Goal: Transaction & Acquisition: Purchase product/service

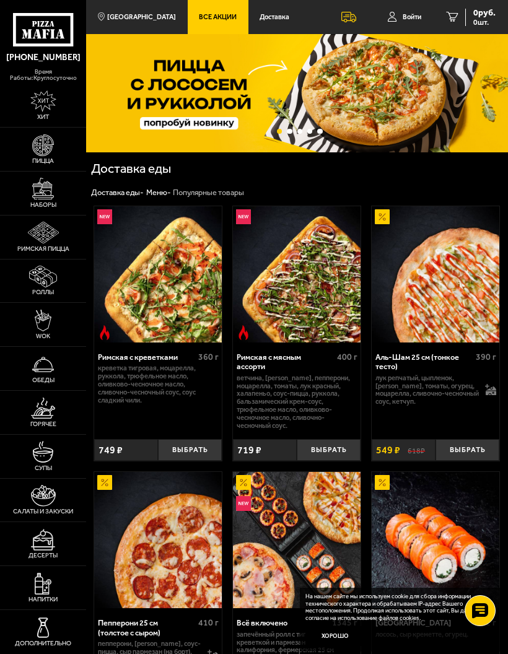
click at [37, 156] on img at bounding box center [43, 145] width 22 height 22
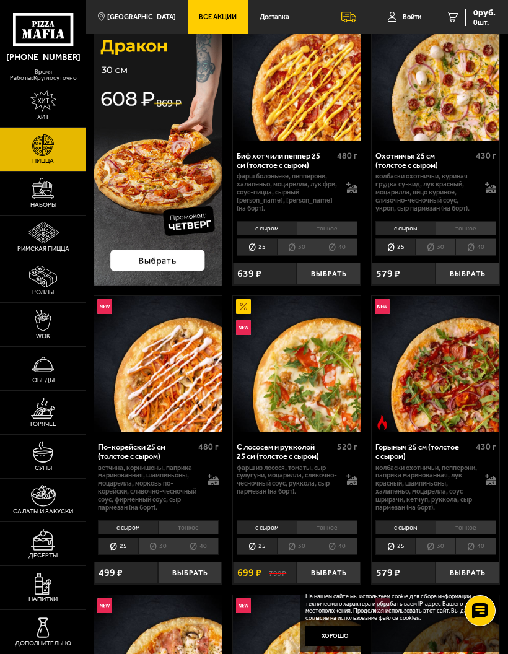
scroll to position [98, 0]
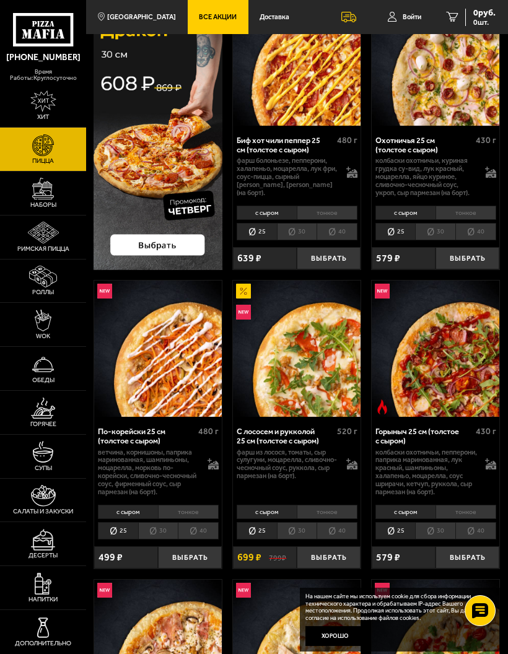
click at [471, 206] on li "тонкое" at bounding box center [465, 212] width 61 height 14
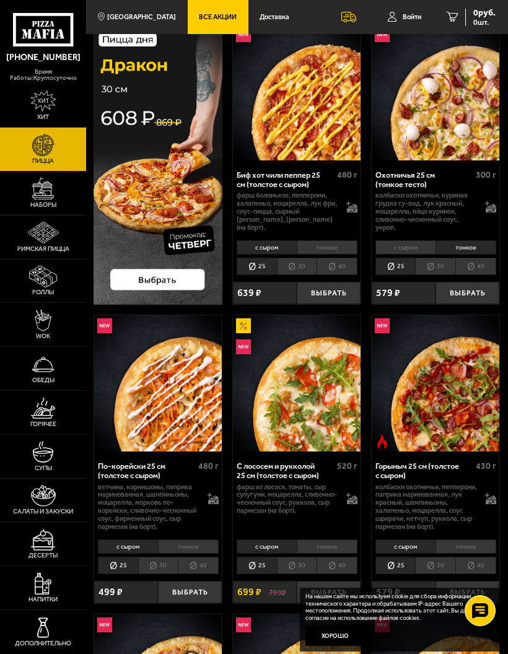
scroll to position [63, 0]
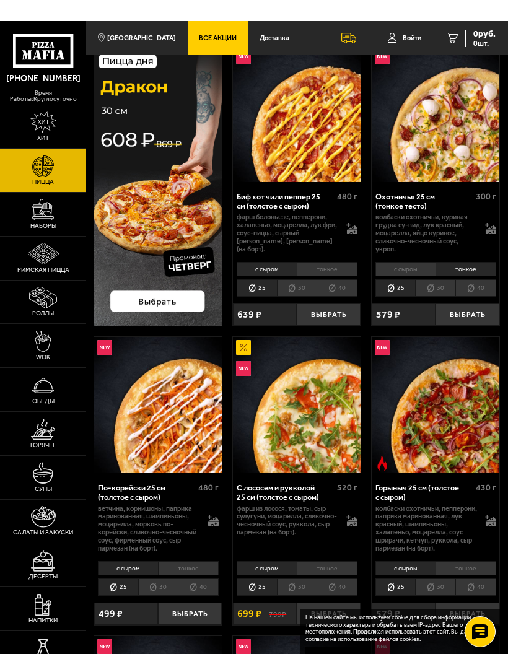
click at [439, 275] on li "30" at bounding box center [435, 266] width 40 height 17
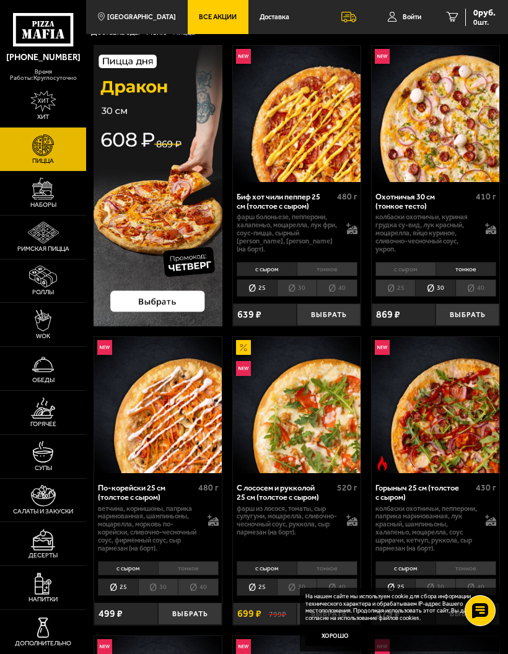
click at [394, 285] on li "25" at bounding box center [395, 287] width 40 height 17
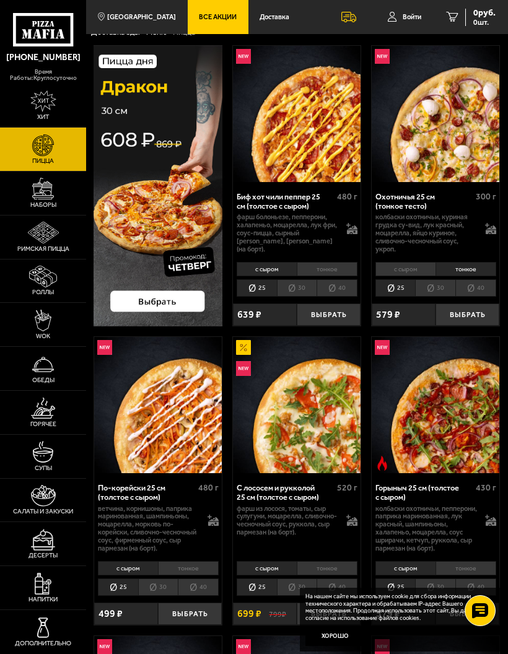
click at [434, 289] on li "30" at bounding box center [435, 287] width 40 height 17
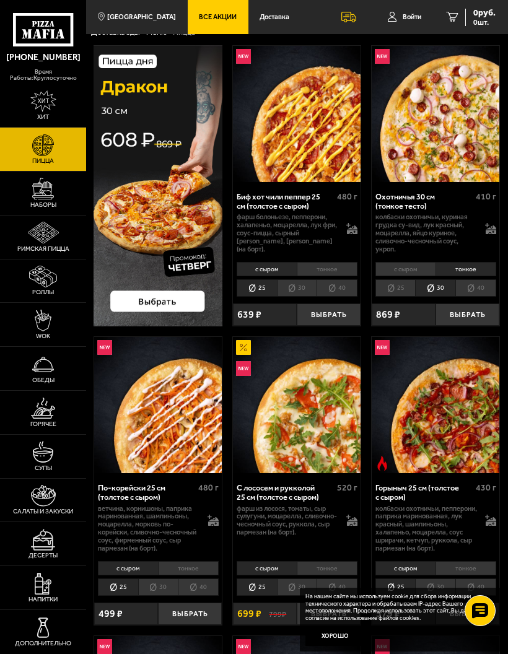
click at [392, 285] on li "25" at bounding box center [395, 287] width 40 height 17
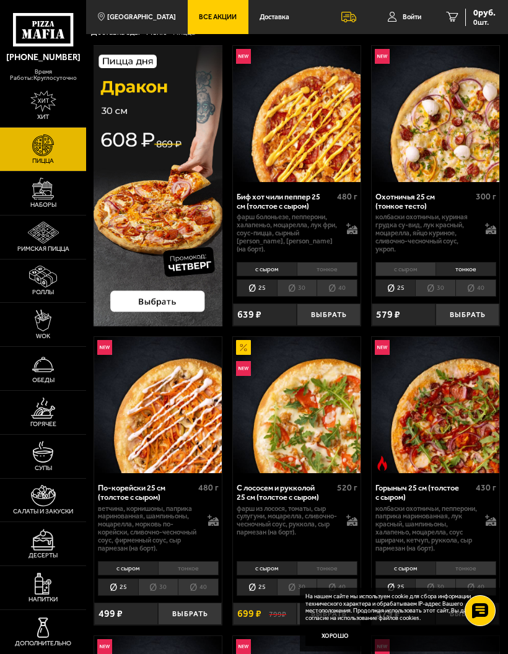
click at [467, 314] on button "Выбрать" at bounding box center [467, 314] width 64 height 22
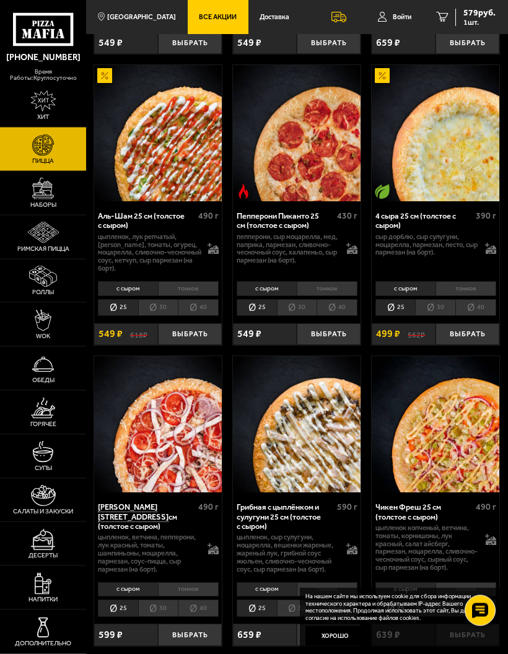
scroll to position [904, 0]
click at [192, 281] on li "тонкое" at bounding box center [188, 288] width 61 height 14
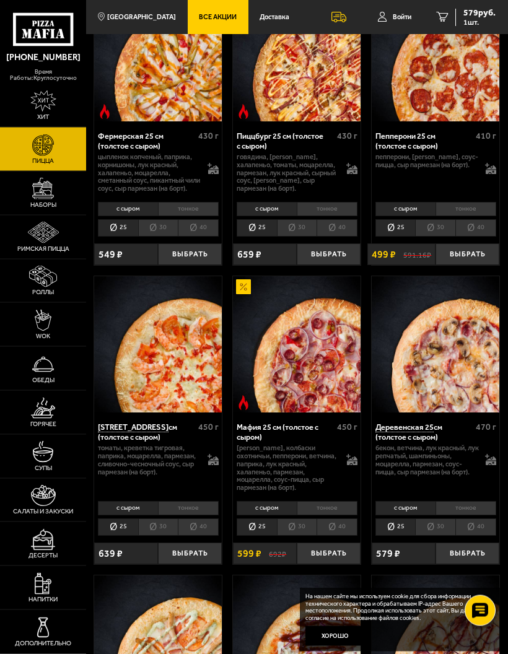
scroll to position [1857, 0]
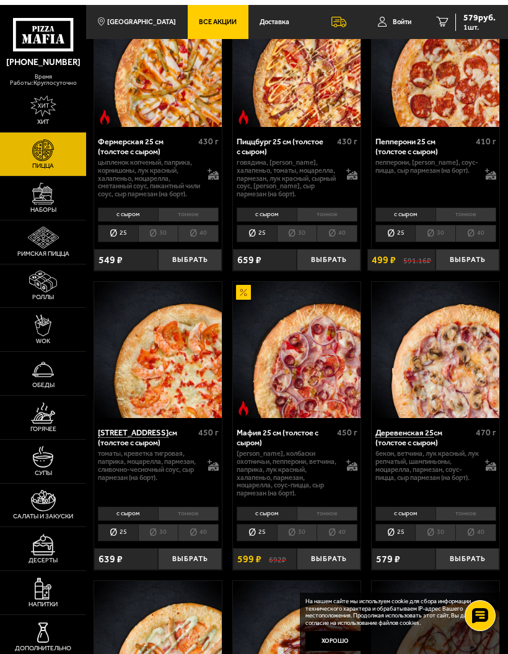
click at [473, 259] on button "Выбрать" at bounding box center [467, 255] width 64 height 22
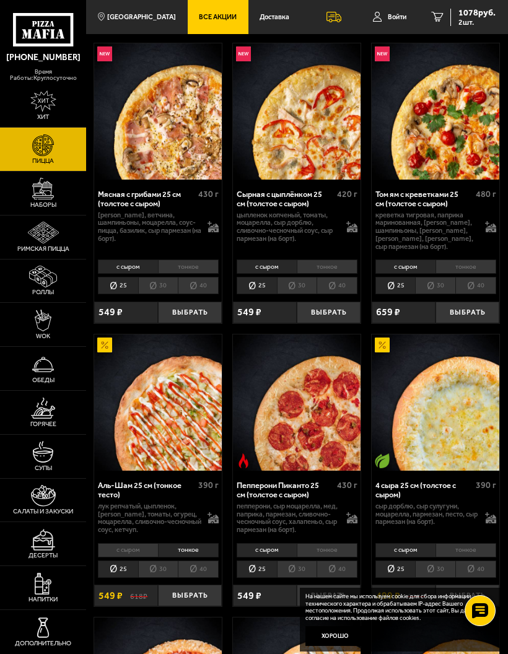
scroll to position [615, 0]
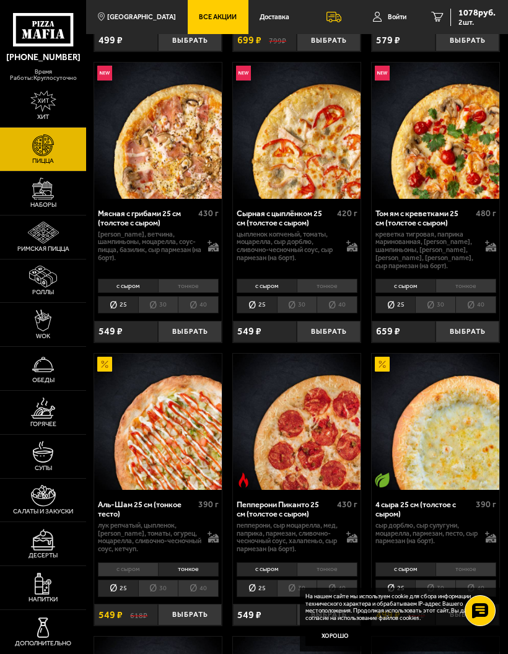
click at [190, 612] on button "Выбрать" at bounding box center [190, 614] width 64 height 22
click at [32, 199] on img at bounding box center [43, 189] width 22 height 22
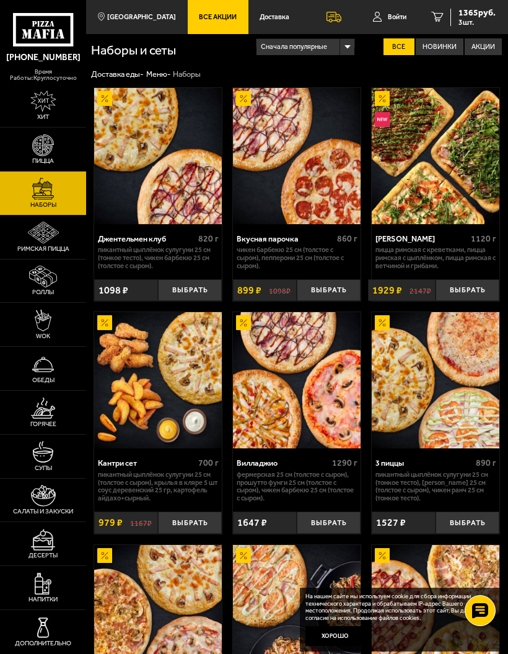
click at [45, 243] on img at bounding box center [43, 233] width 31 height 22
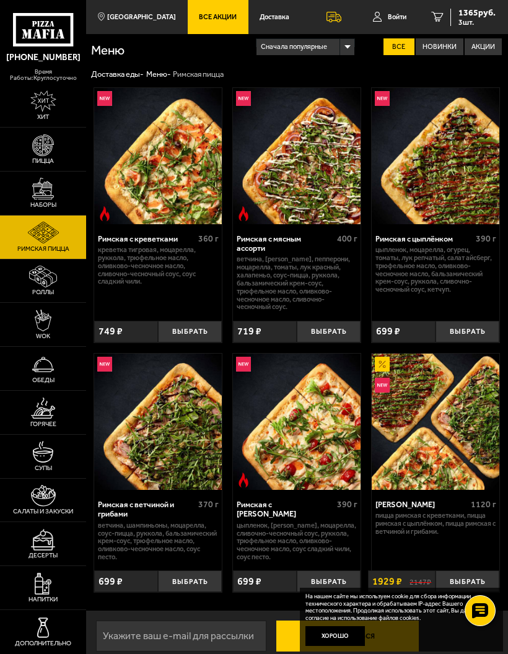
click at [46, 287] on img at bounding box center [43, 277] width 28 height 22
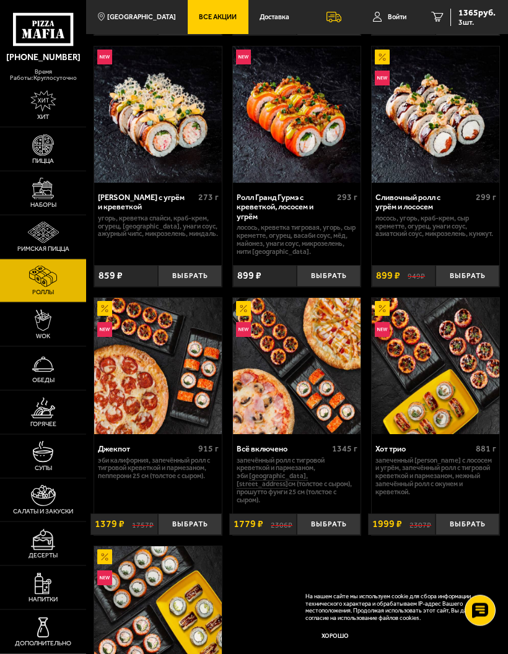
scroll to position [786, 0]
click at [36, 331] on img at bounding box center [43, 320] width 17 height 22
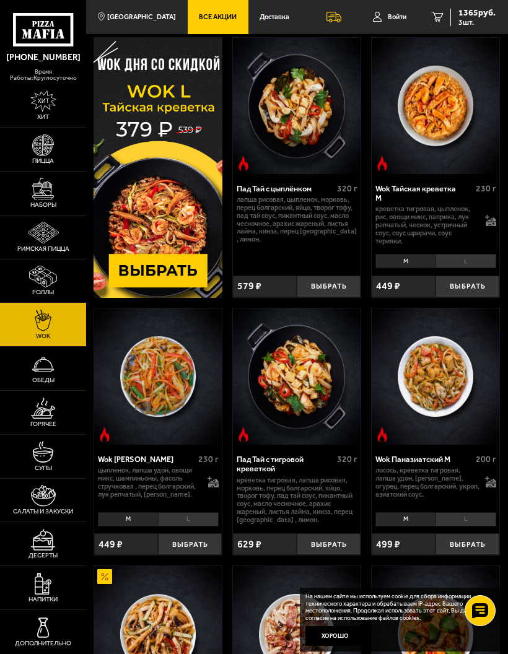
scroll to position [51, 0]
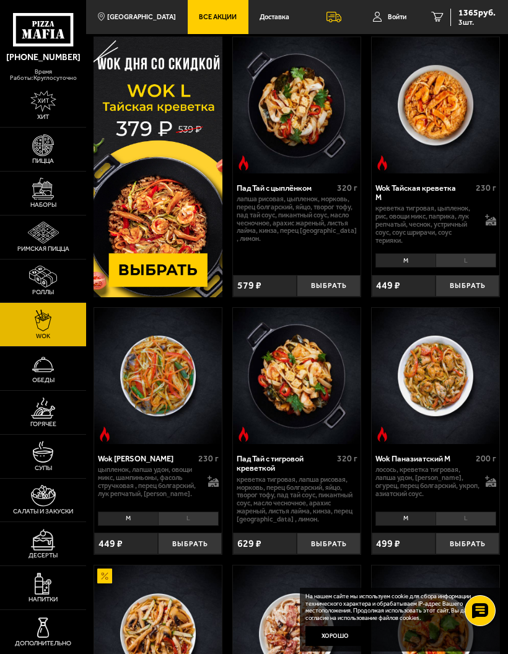
click at [41, 375] on img at bounding box center [43, 364] width 22 height 22
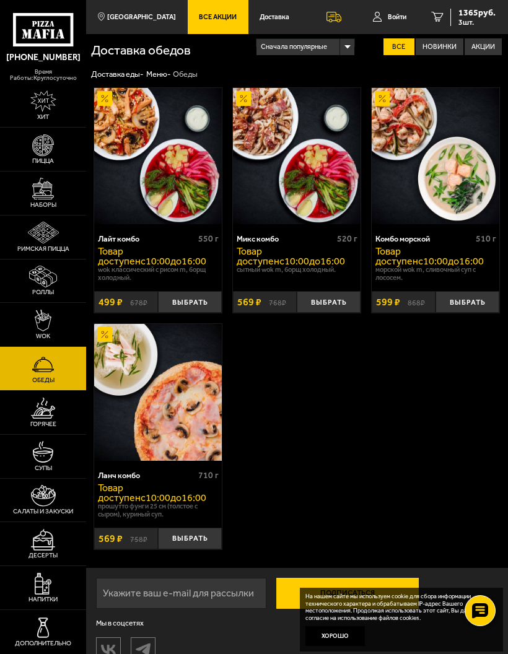
click at [36, 419] on img at bounding box center [43, 408] width 24 height 22
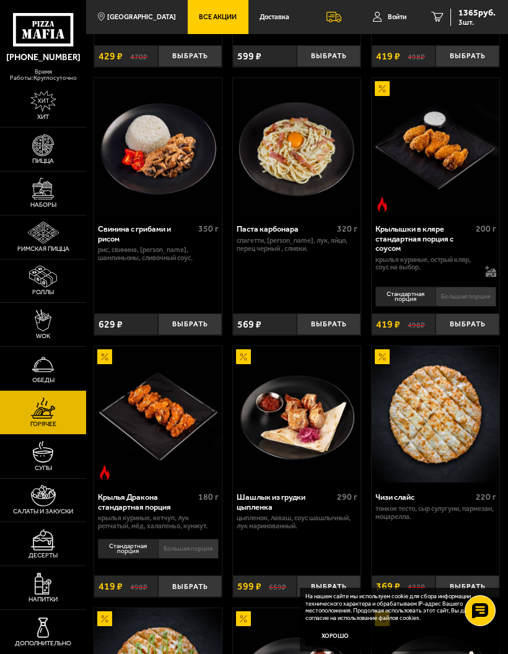
click at [41, 462] on img at bounding box center [43, 452] width 22 height 22
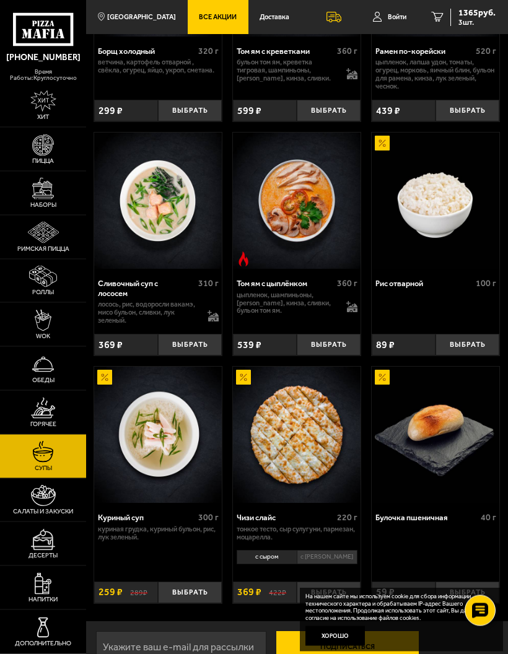
scroll to position [261, 0]
click at [41, 506] on img at bounding box center [43, 496] width 25 height 22
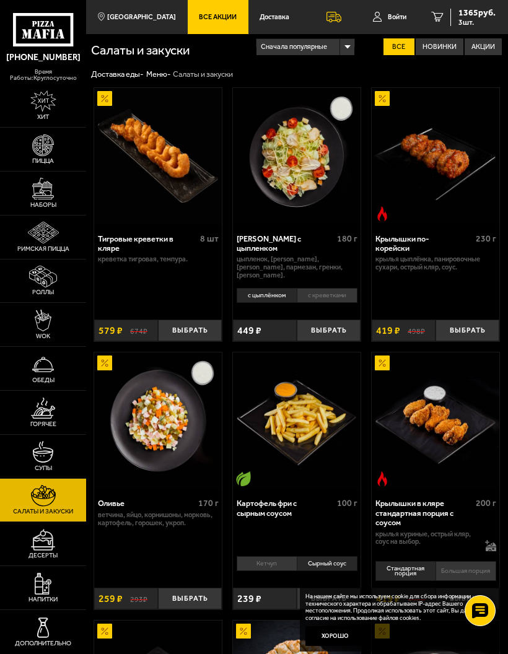
click at [147, 498] on div "Оливье" at bounding box center [146, 502] width 97 height 9
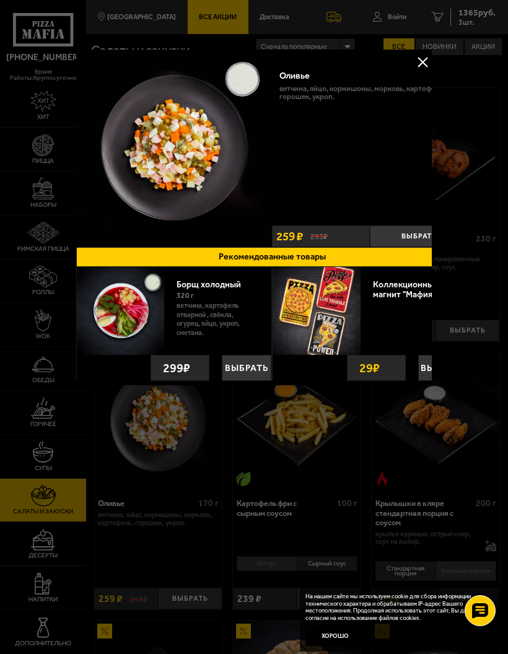
click at [497, 238] on div at bounding box center [254, 327] width 508 height 654
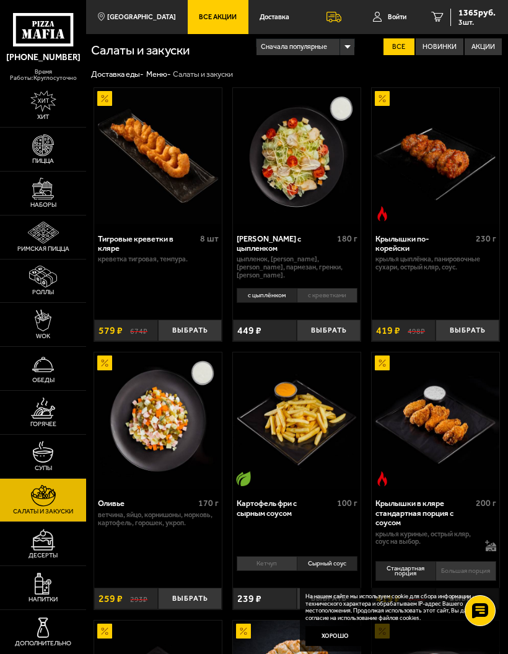
click at [43, 462] on img at bounding box center [43, 452] width 22 height 22
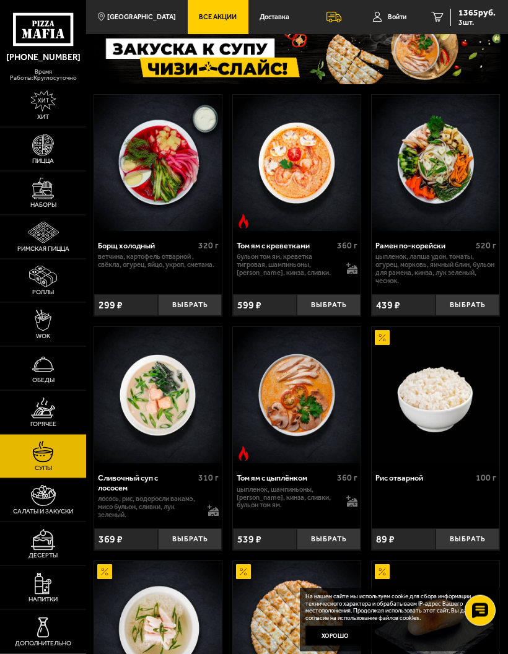
scroll to position [66, 0]
click at [46, 506] on img at bounding box center [43, 496] width 25 height 22
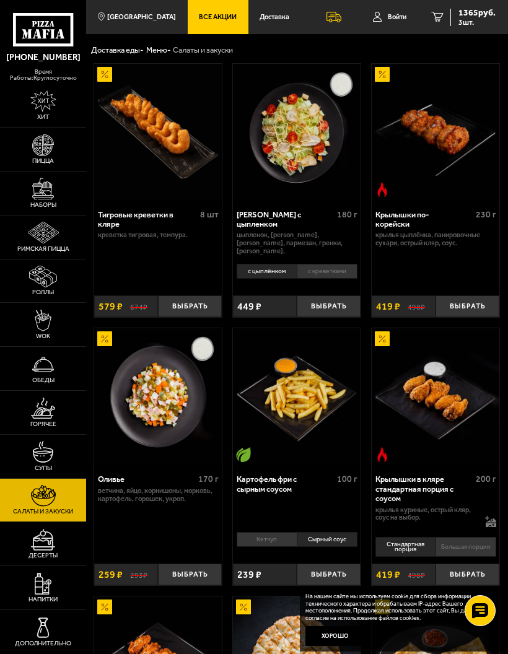
click at [45, 550] on img at bounding box center [43, 540] width 24 height 22
